Goal: Information Seeking & Learning: Find specific fact

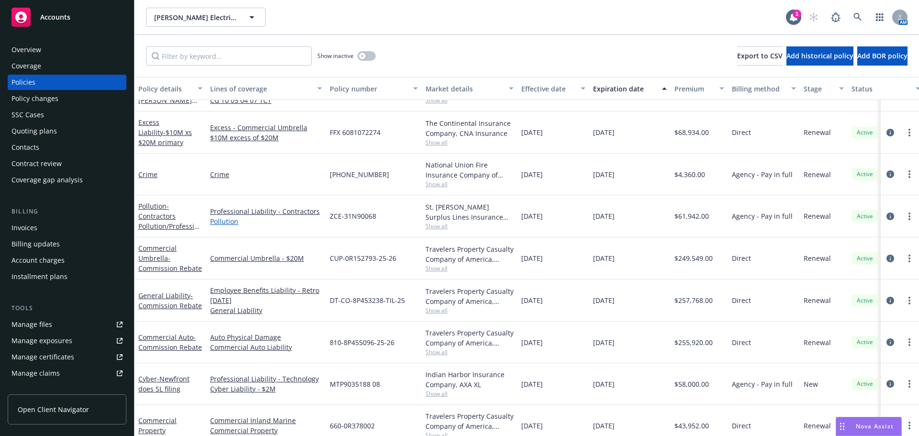
scroll to position [87, 0]
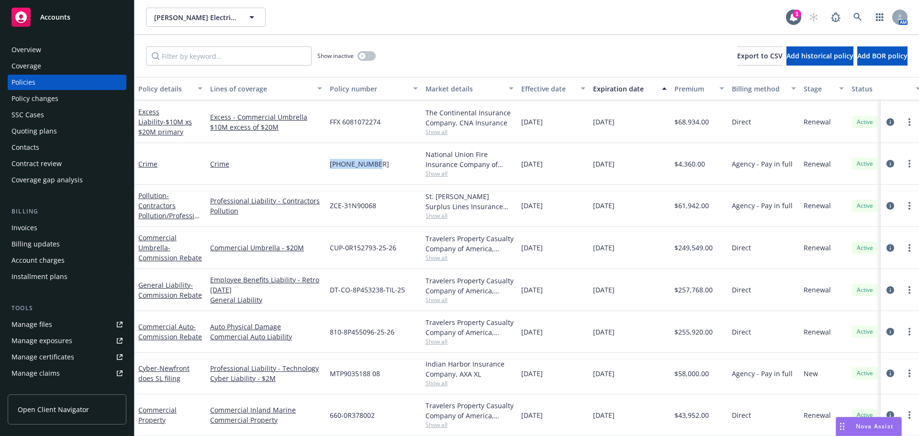
drag, startPoint x: 372, startPoint y: 156, endPoint x: 329, endPoint y: 159, distance: 43.2
click at [329, 159] on div "[PHONE_NUMBER]" at bounding box center [374, 164] width 96 height 42
copy span "[PHONE_NUMBER]"
click at [160, 202] on span "- Contractors Pollution/Professional" at bounding box center [170, 210] width 64 height 39
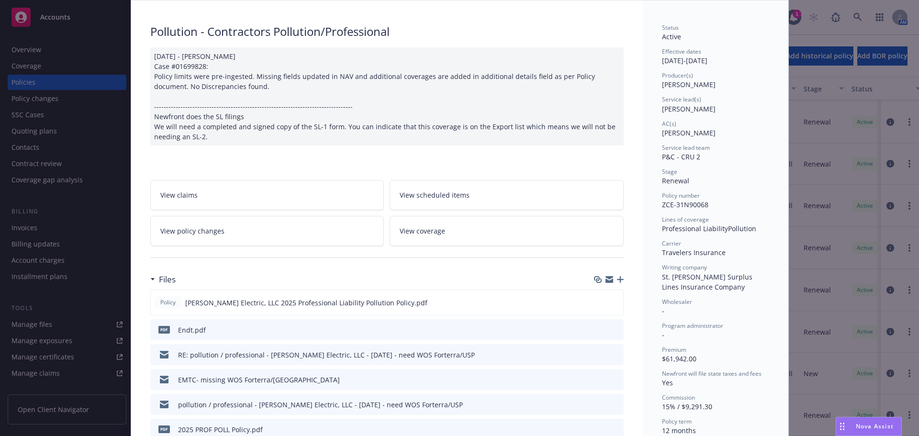
scroll to position [144, 0]
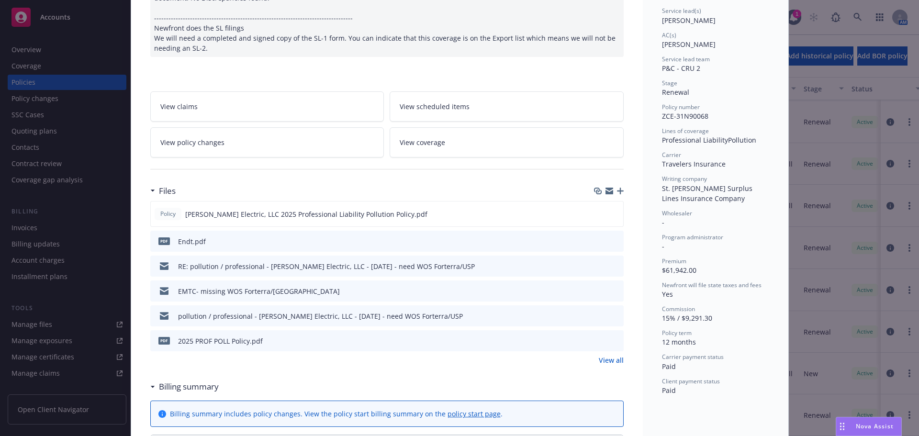
click at [613, 244] on icon "preview file" at bounding box center [614, 240] width 9 height 7
click at [614, 214] on icon "preview file" at bounding box center [614, 213] width 9 height 7
click at [23, 81] on div "Policy Pollution - Contractors Pollution/Professional [DATE] - [PERSON_NAME] Ca…" at bounding box center [459, 218] width 919 height 436
click at [605, 361] on link "View all" at bounding box center [611, 360] width 25 height 10
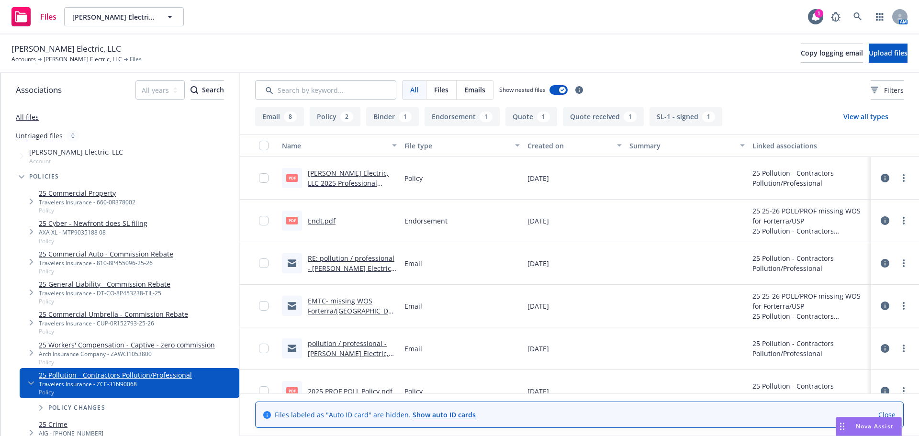
click at [885, 414] on link "Close" at bounding box center [886, 415] width 17 height 10
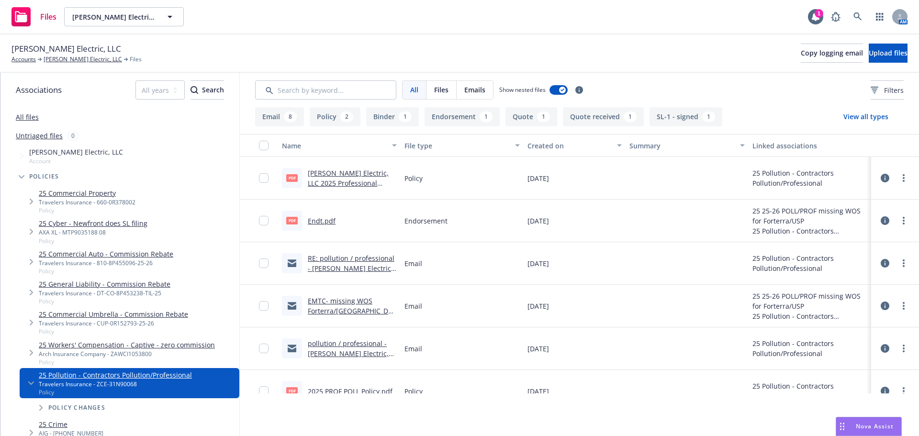
click at [383, 123] on button "Binder 1" at bounding box center [392, 116] width 53 height 19
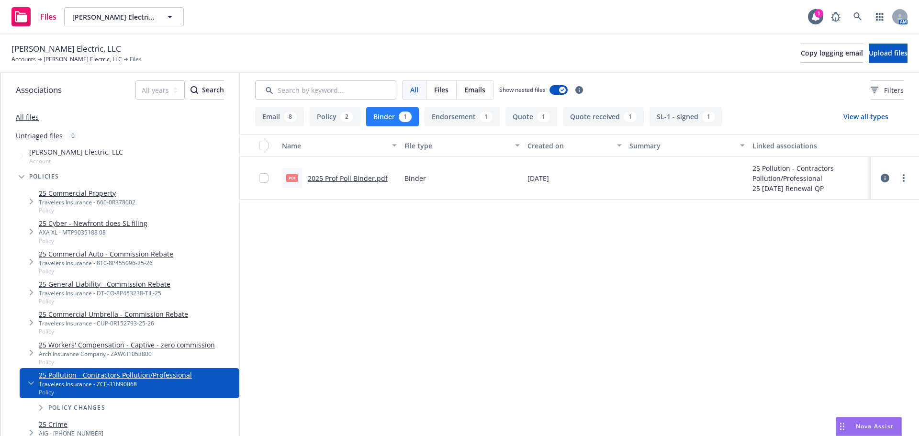
click at [350, 179] on link "2025 Prof Poll Binder.pdf" at bounding box center [348, 178] width 80 height 9
click at [66, 60] on link "[PERSON_NAME] Electric, LLC" at bounding box center [83, 59] width 78 height 9
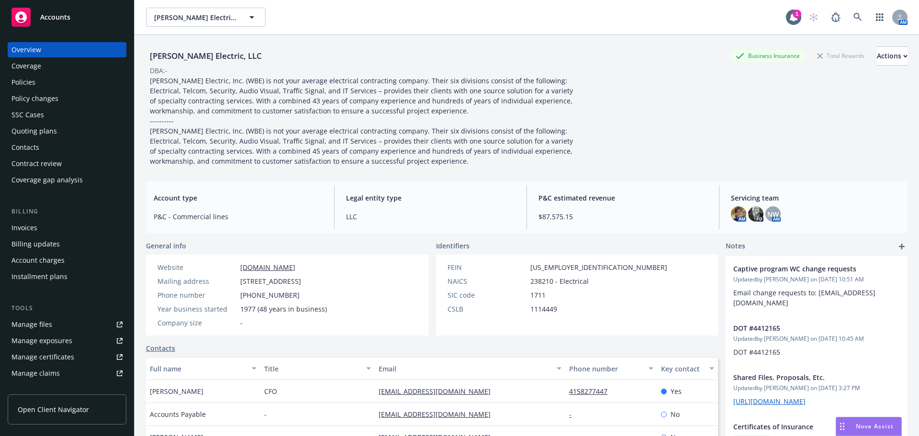
click at [27, 84] on div "Policies" at bounding box center [23, 82] width 24 height 15
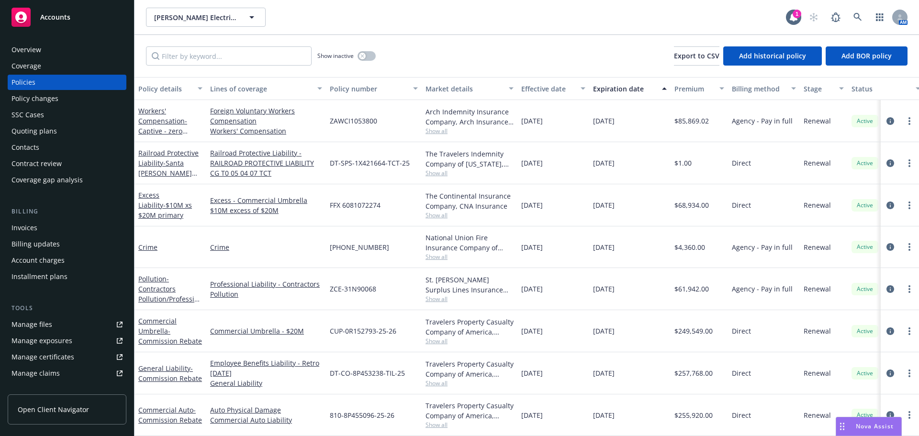
scroll to position [48, 0]
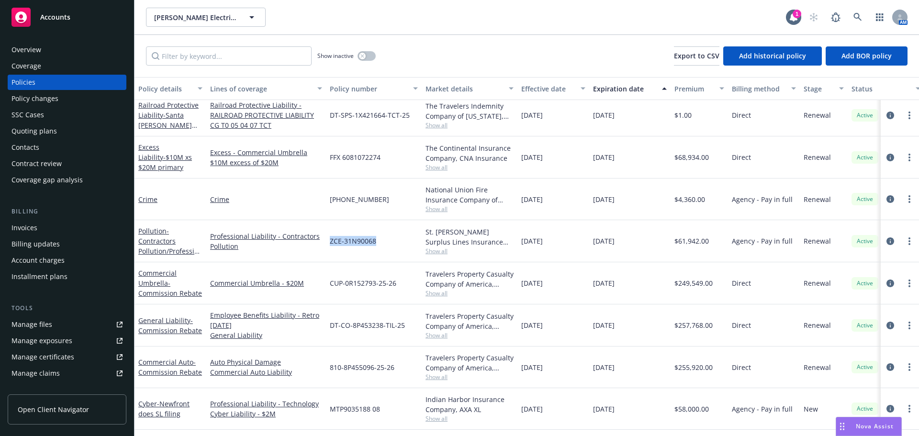
drag, startPoint x: 378, startPoint y: 245, endPoint x: 327, endPoint y: 250, distance: 50.5
click at [327, 250] on div "ZCE-31N90068" at bounding box center [374, 241] width 96 height 42
copy span "ZCE-31N90068"
